Goal: Navigation & Orientation: Find specific page/section

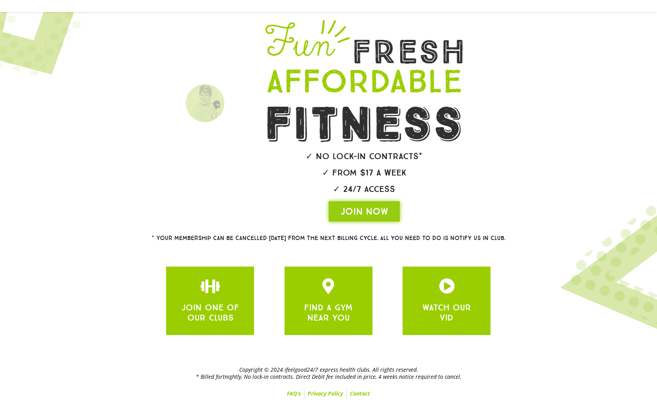
scroll to position [61, 0]
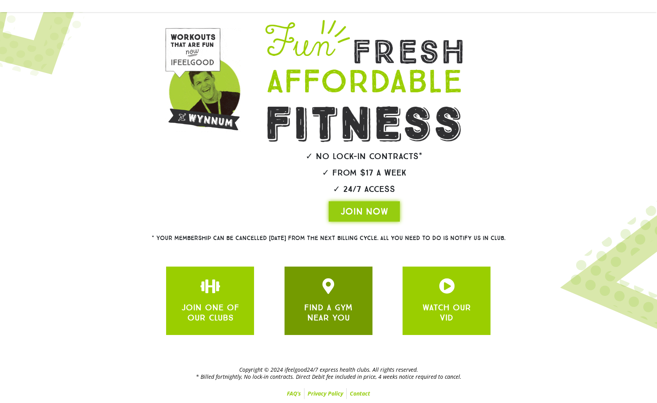
click at [357, 291] on div at bounding box center [328, 287] width 64 height 18
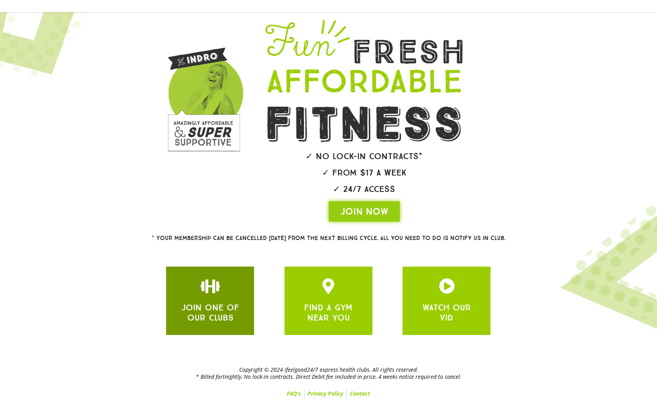
click at [207, 312] on link "JOIN ONE OF OUR CLUBS" at bounding box center [210, 312] width 58 height 21
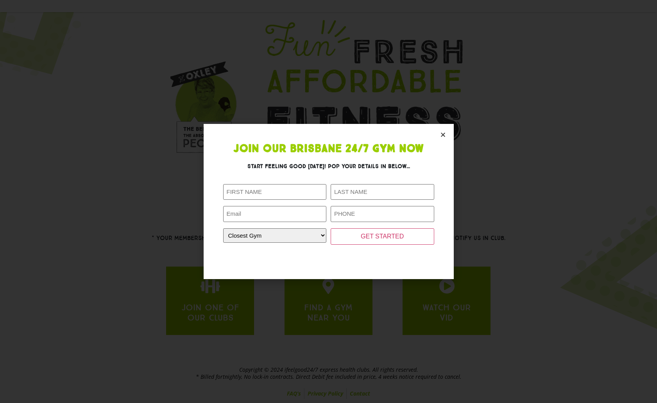
click at [448, 135] on section "Join Our Brisbane 24/7 Gym Now Start feeling good [DATE]! Pop your details in b…" at bounding box center [329, 201] width 250 height 155
click at [442, 133] on icon "Close" at bounding box center [443, 135] width 6 height 6
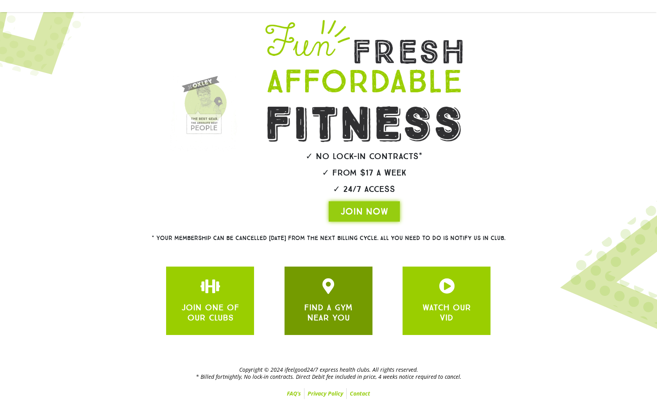
click at [333, 298] on div "FIND A GYM NEAR YOU" at bounding box center [328, 300] width 64 height 45
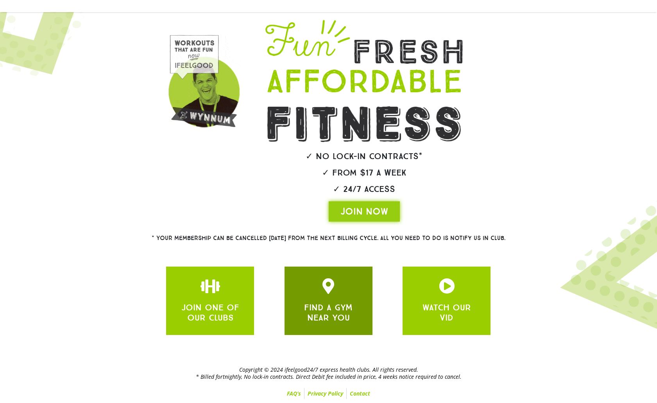
click at [326, 314] on link "FIND A GYM NEAR YOU" at bounding box center [328, 312] width 48 height 21
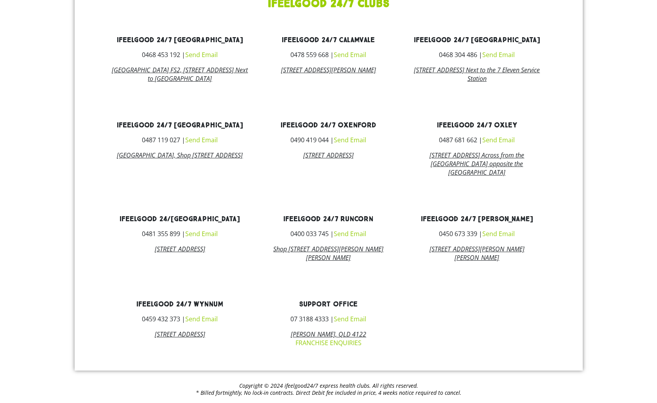
scroll to position [557, 0]
